Goal: Go to known website: Go to known website

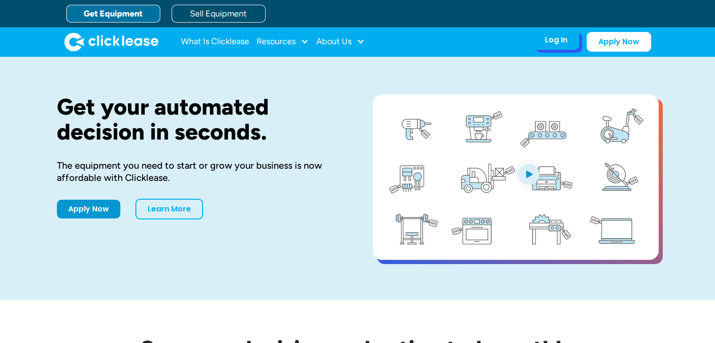
click at [553, 44] on div "Log In" at bounding box center [556, 39] width 23 height 9
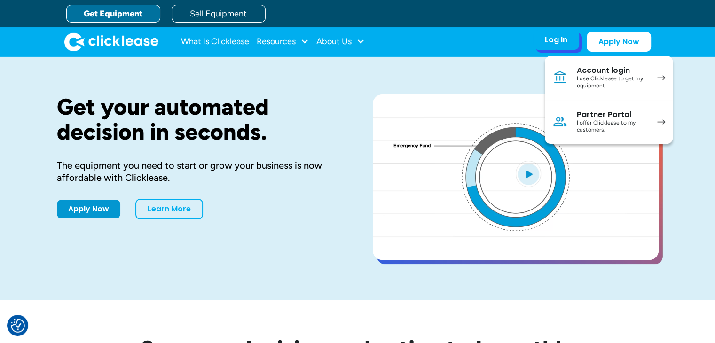
click at [572, 117] on link "Partner Portal I offer Clicklease to my customers." at bounding box center [609, 122] width 128 height 44
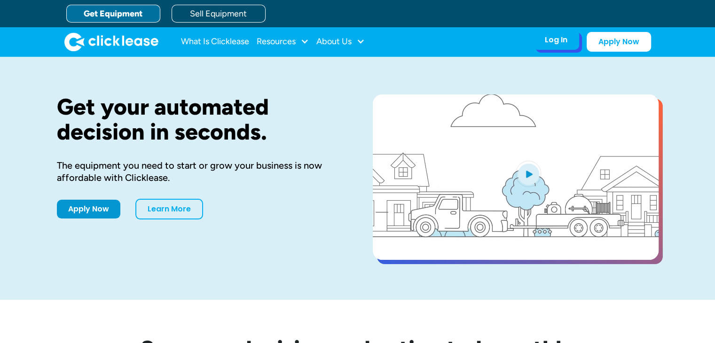
click at [557, 41] on div "Log In" at bounding box center [556, 39] width 23 height 9
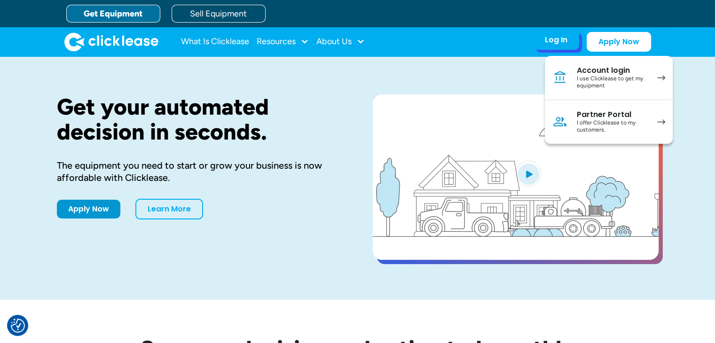
click at [577, 115] on link "Partner Portal I offer Clicklease to my customers." at bounding box center [609, 122] width 128 height 44
